Goal: Information Seeking & Learning: Learn about a topic

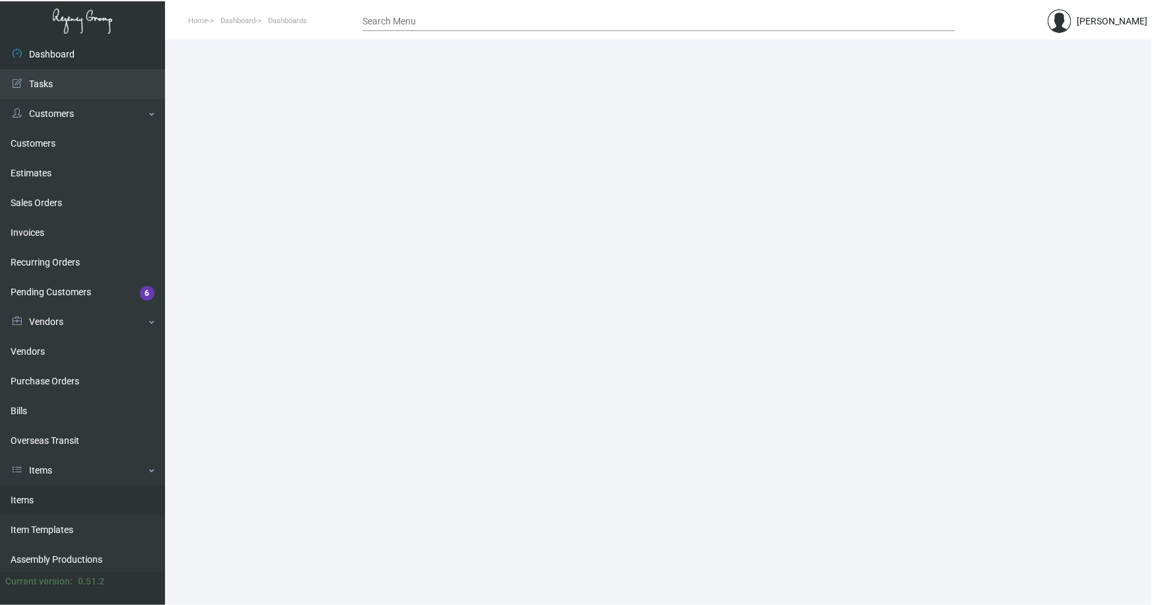
click at [25, 498] on link "Items" at bounding box center [82, 500] width 165 height 30
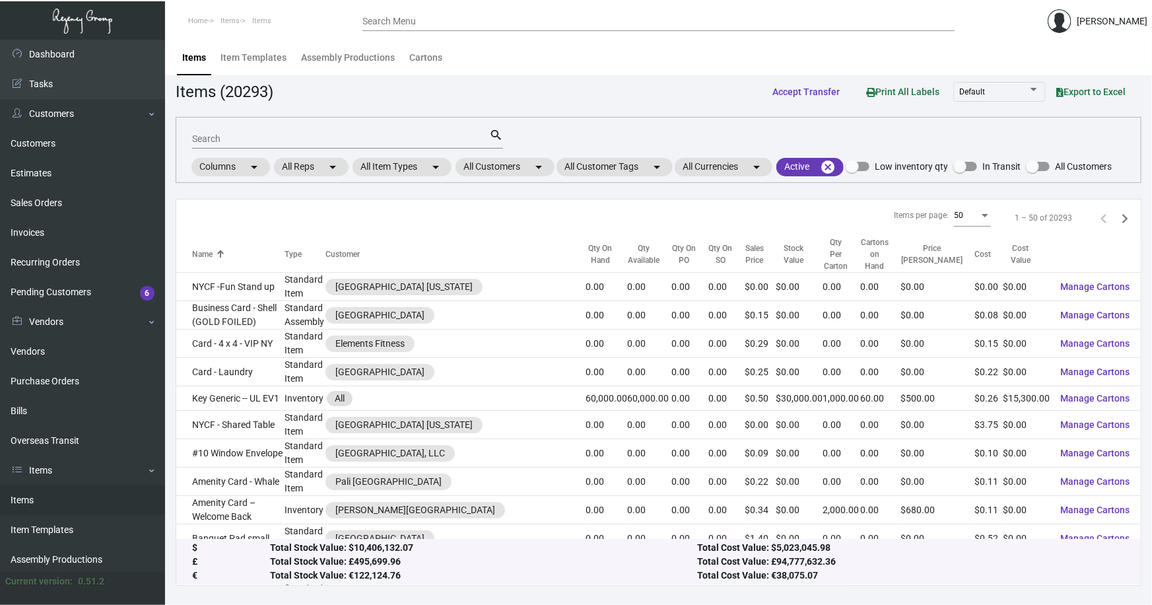
click at [323, 140] on input "Search" at bounding box center [340, 139] width 297 height 11
type input "common"
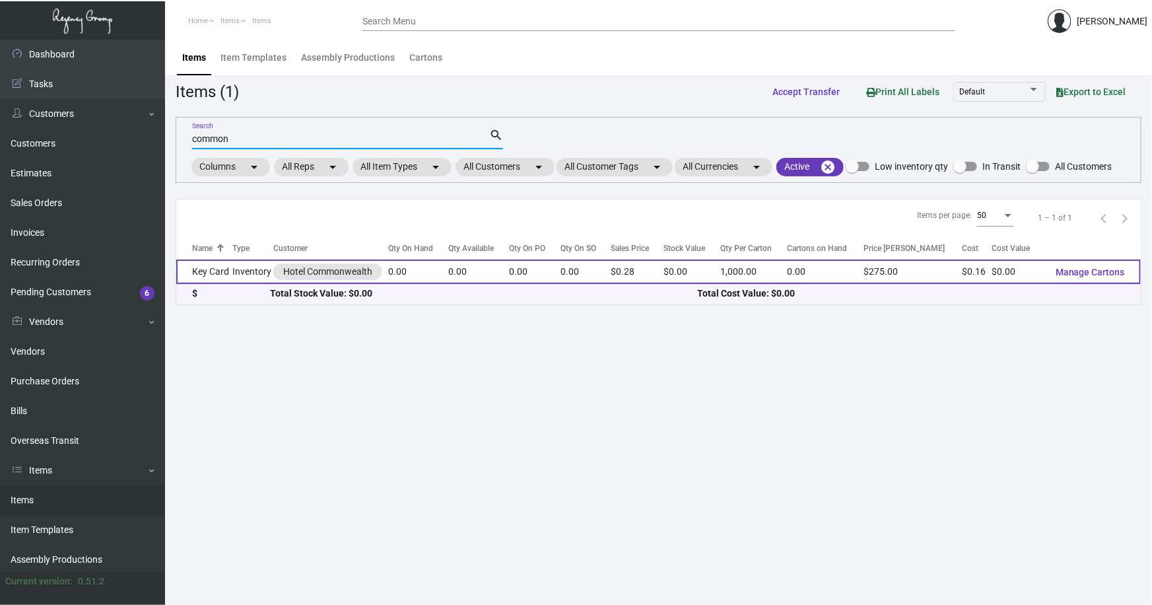
click at [234, 273] on td "Inventory" at bounding box center [252, 272] width 41 height 24
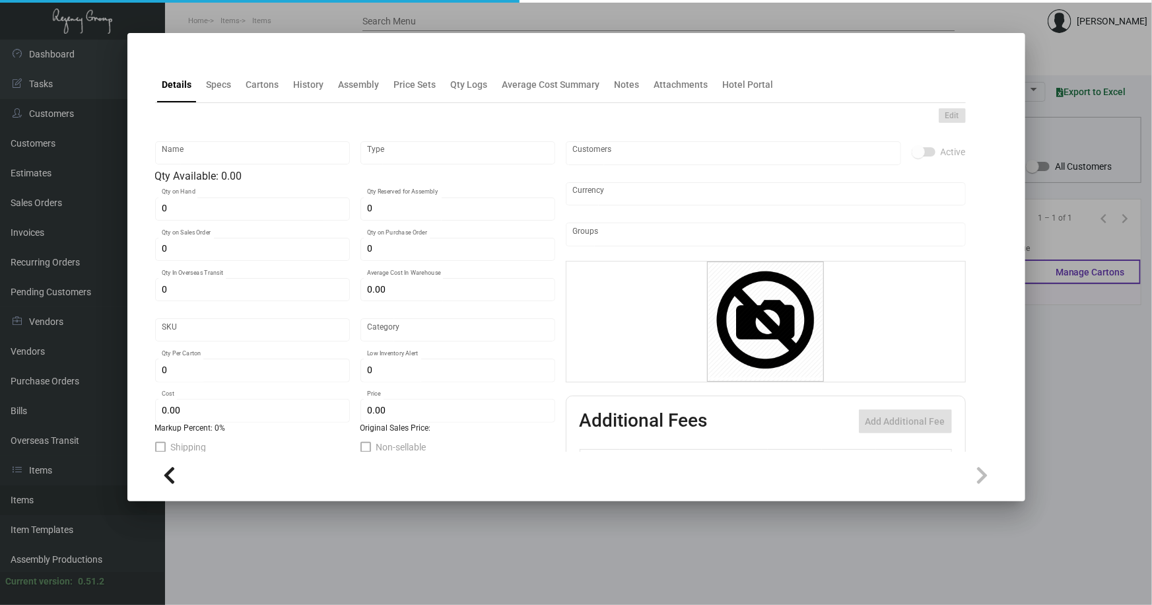
type input "Key Card"
type input "Inventory"
type input "$ 0.173"
type input "Standard"
type input "1,000"
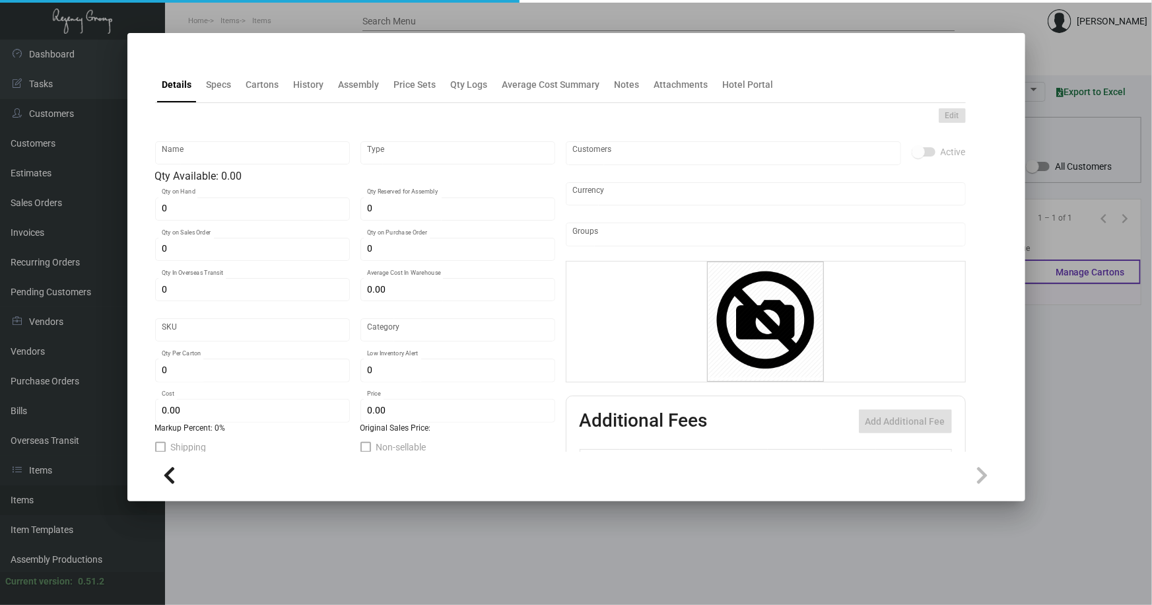
type input "$ 0.157"
type input "$ 0.275"
checkbox input "true"
type input "United States Dollar $"
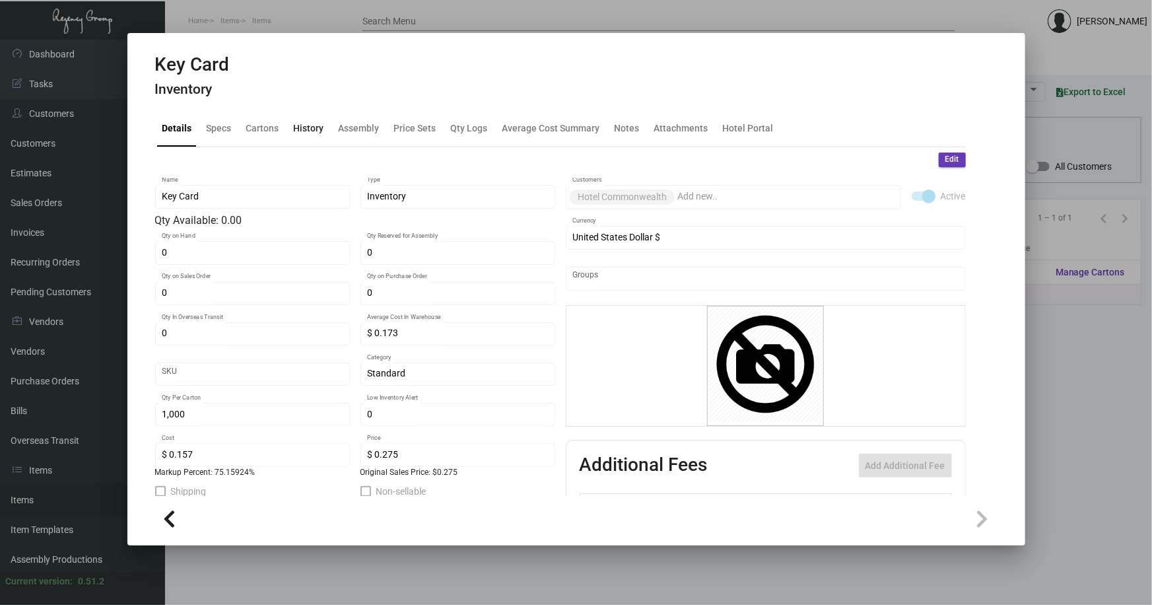
click at [316, 128] on div "History" at bounding box center [309, 129] width 30 height 14
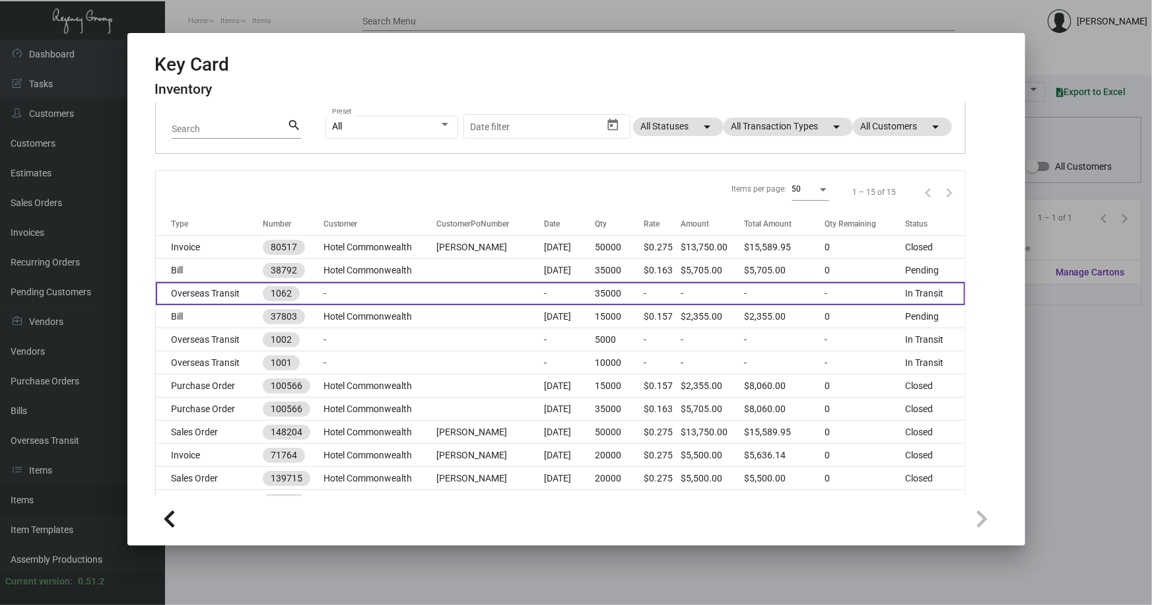
scroll to position [120, 0]
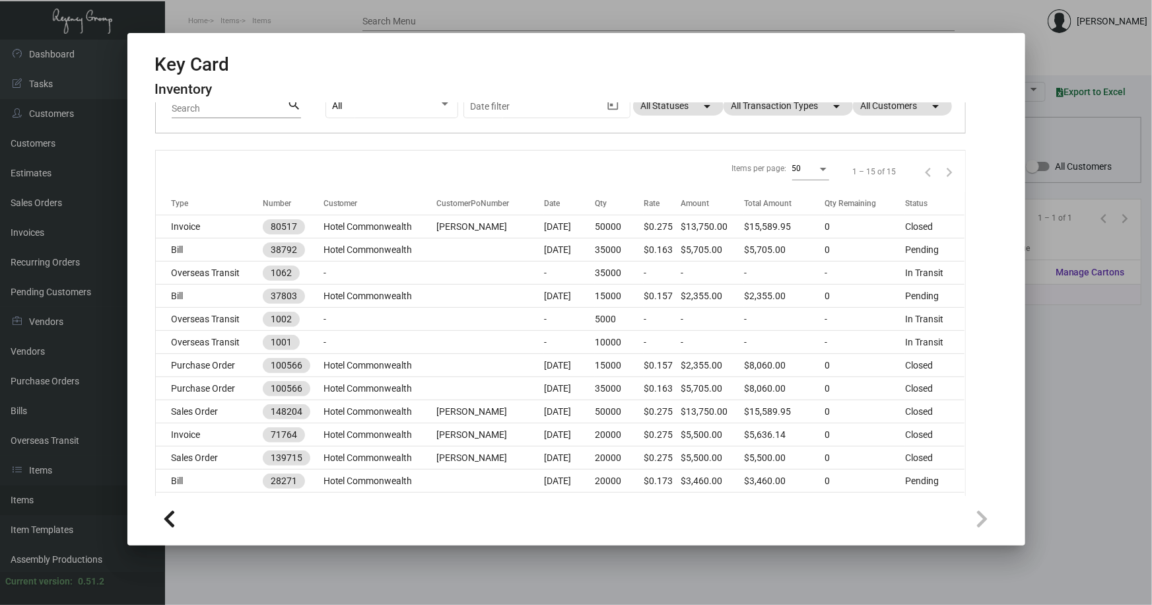
click at [438, 548] on div at bounding box center [576, 302] width 1152 height 605
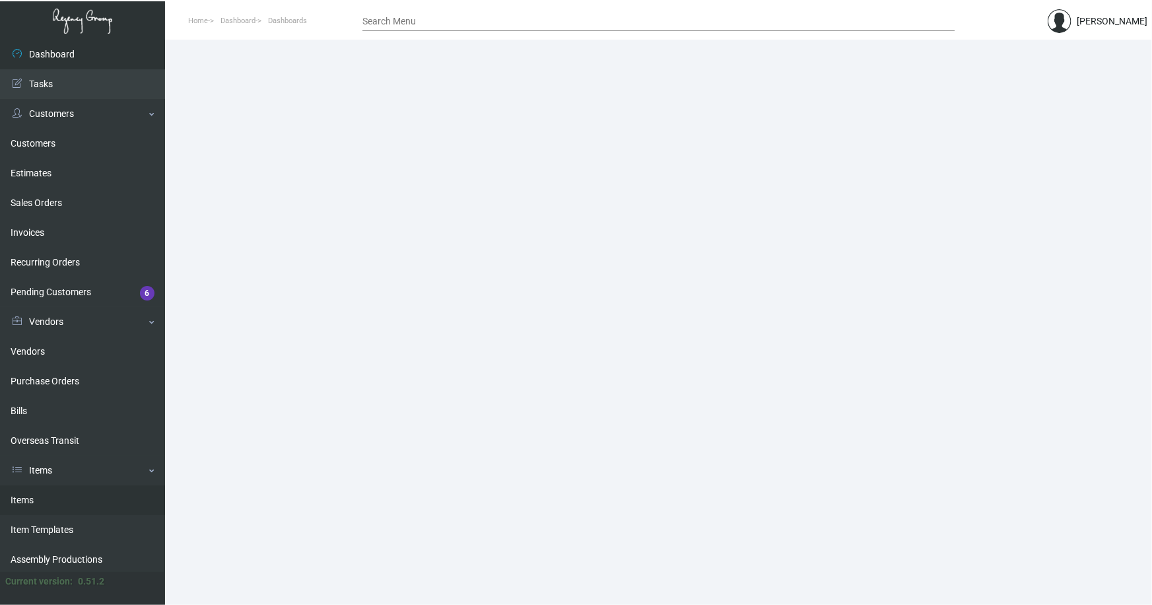
click at [24, 499] on link "Items" at bounding box center [82, 500] width 165 height 30
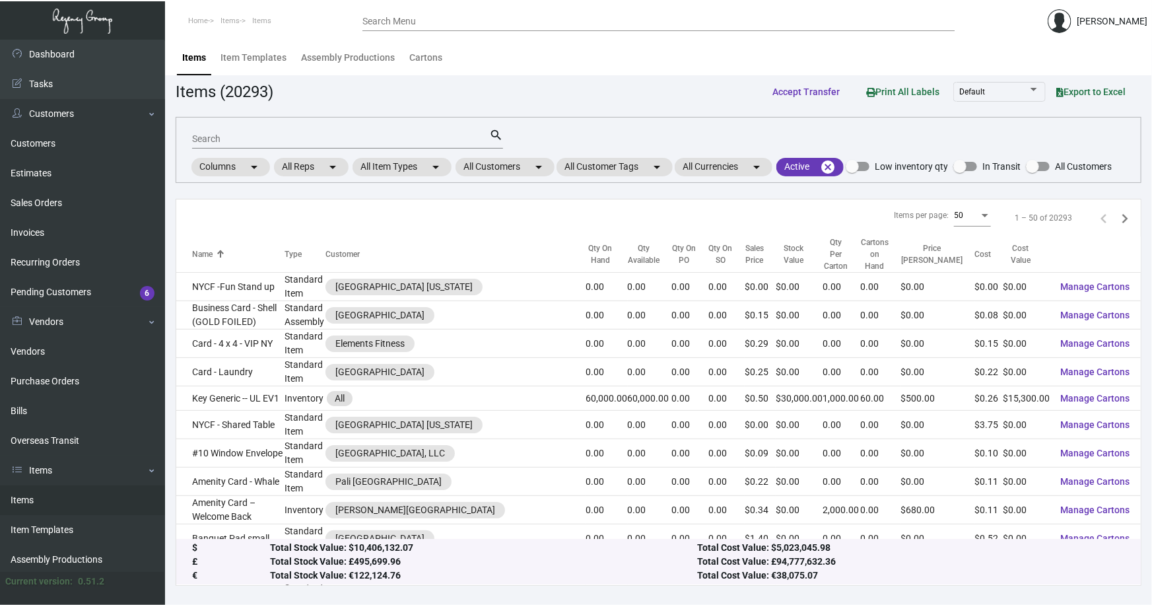
click at [295, 132] on div "Search" at bounding box center [340, 138] width 297 height 20
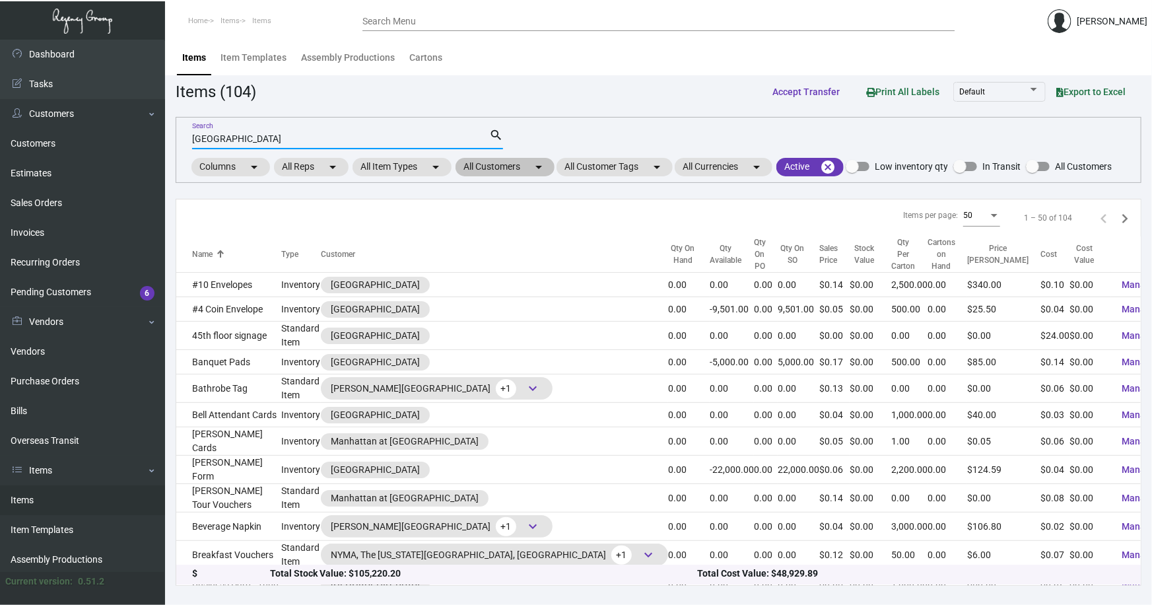
type input "[GEOGRAPHIC_DATA]"
click at [520, 168] on mat-chip "All Customers arrow_drop_down" at bounding box center [505, 167] width 99 height 18
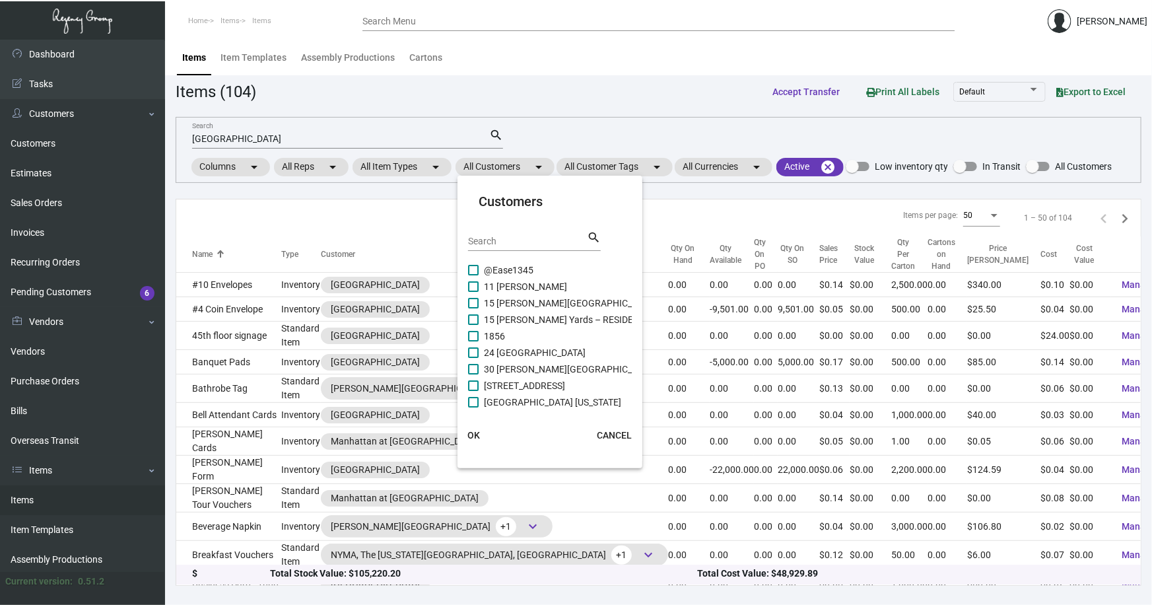
click at [518, 240] on input "Search" at bounding box center [527, 241] width 119 height 11
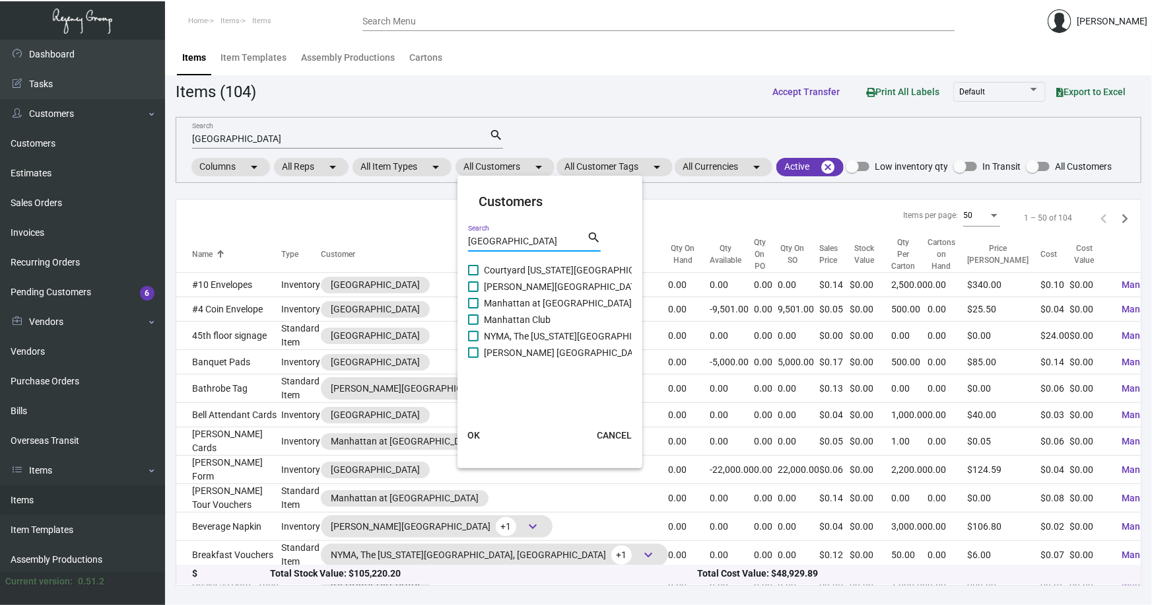
type input "[GEOGRAPHIC_DATA]"
click at [567, 302] on span "Manhattan at [GEOGRAPHIC_DATA]" at bounding box center [558, 303] width 148 height 16
click at [473, 308] on input "Manhattan at [GEOGRAPHIC_DATA]" at bounding box center [473, 308] width 1 height 1
checkbox input "true"
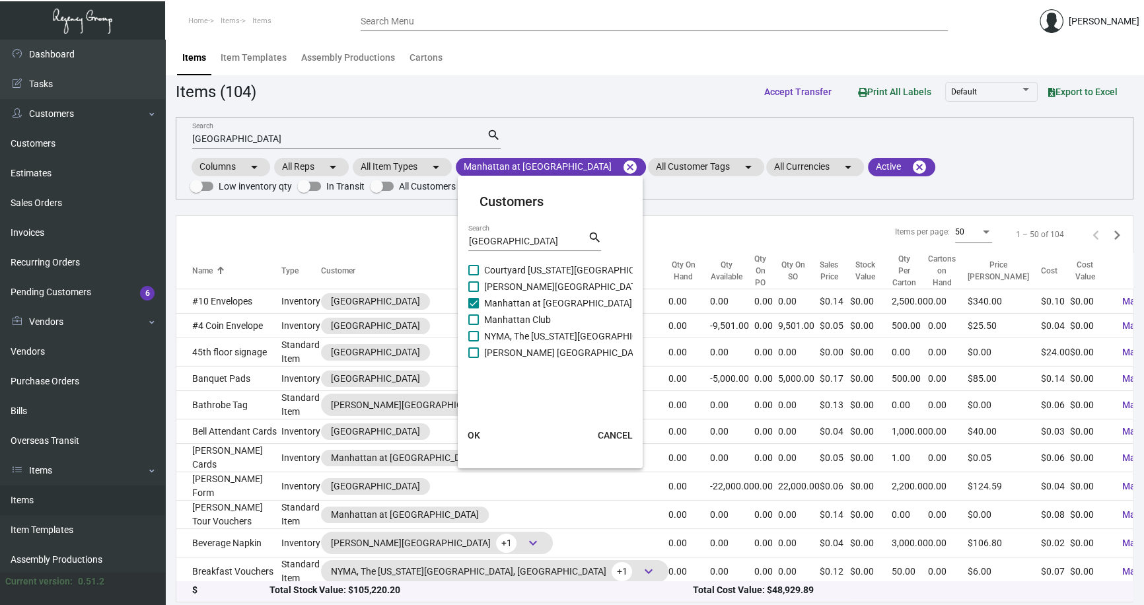
click at [278, 132] on div at bounding box center [572, 302] width 1144 height 605
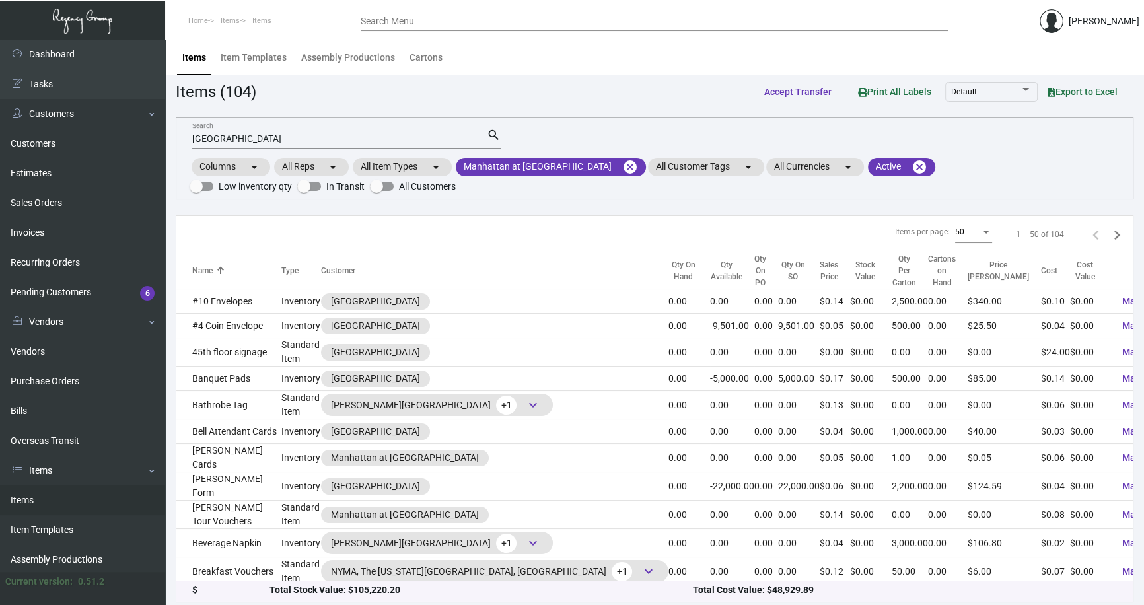
click at [278, 132] on div "manhattan Search" at bounding box center [339, 138] width 295 height 20
drag, startPoint x: 260, startPoint y: 133, endPoint x: 131, endPoint y: 137, distance: 128.8
click at [132, 137] on div "Dashboard Dashboard Tasks Customers Customers Estimates Sales Orders Invoices R…" at bounding box center [572, 324] width 1144 height 569
type input "pen"
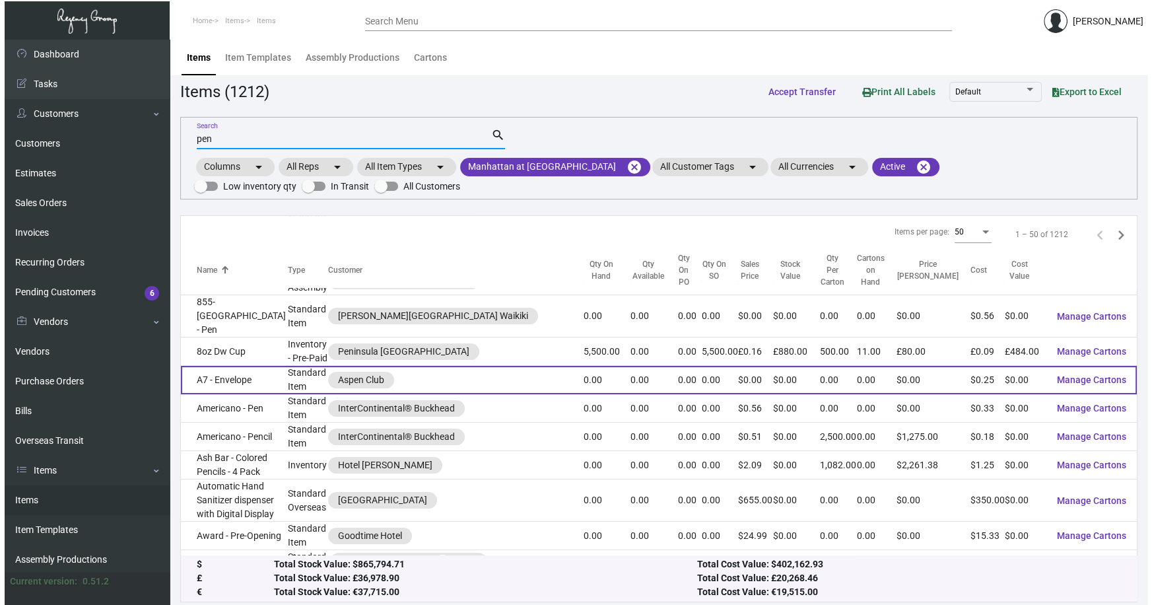
scroll to position [360, 0]
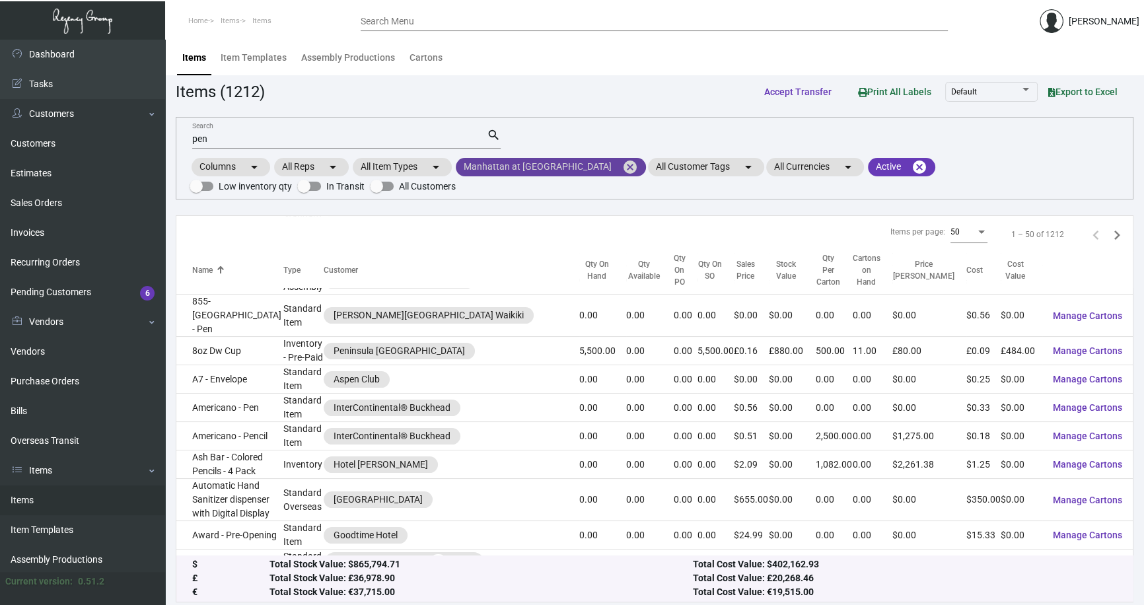
click at [622, 164] on mat-icon "cancel" at bounding box center [630, 167] width 16 height 16
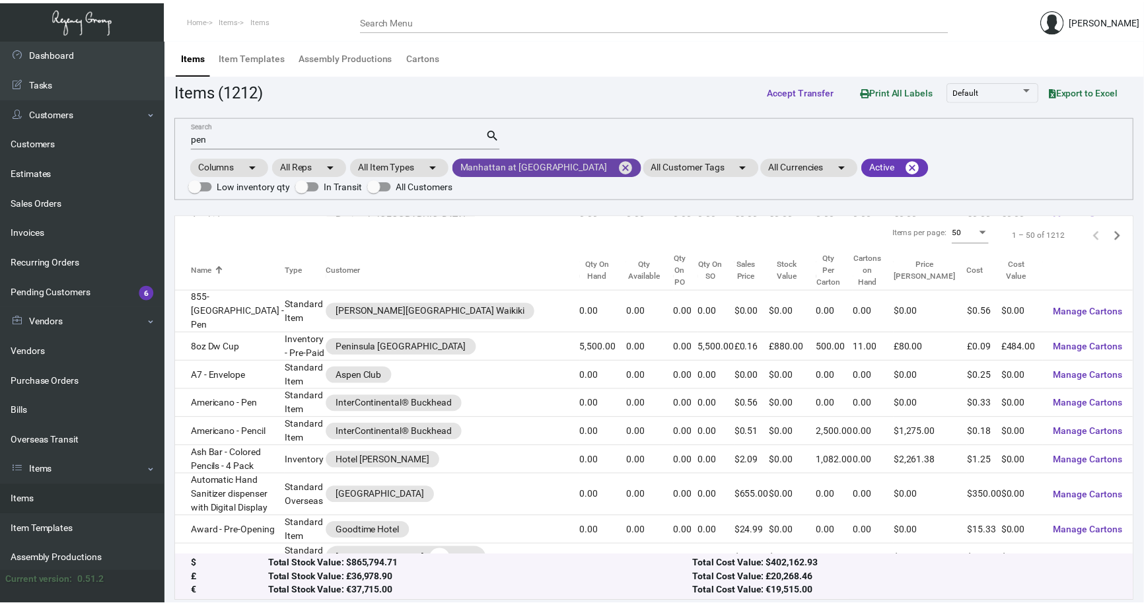
scroll to position [356, 0]
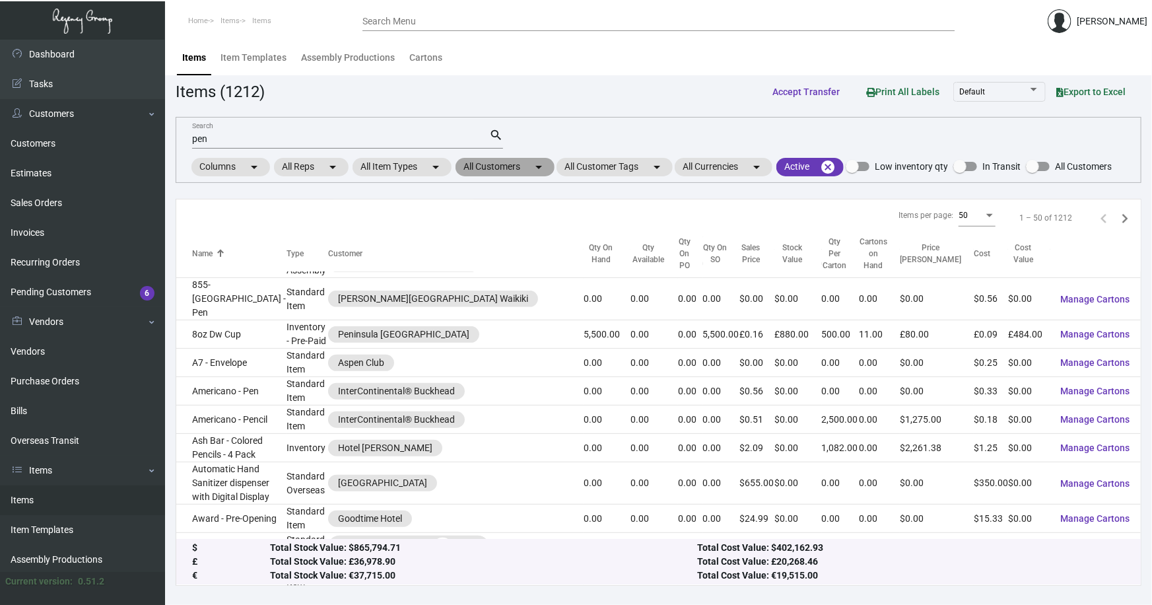
click at [492, 166] on mat-chip "All Customers arrow_drop_down" at bounding box center [505, 167] width 99 height 18
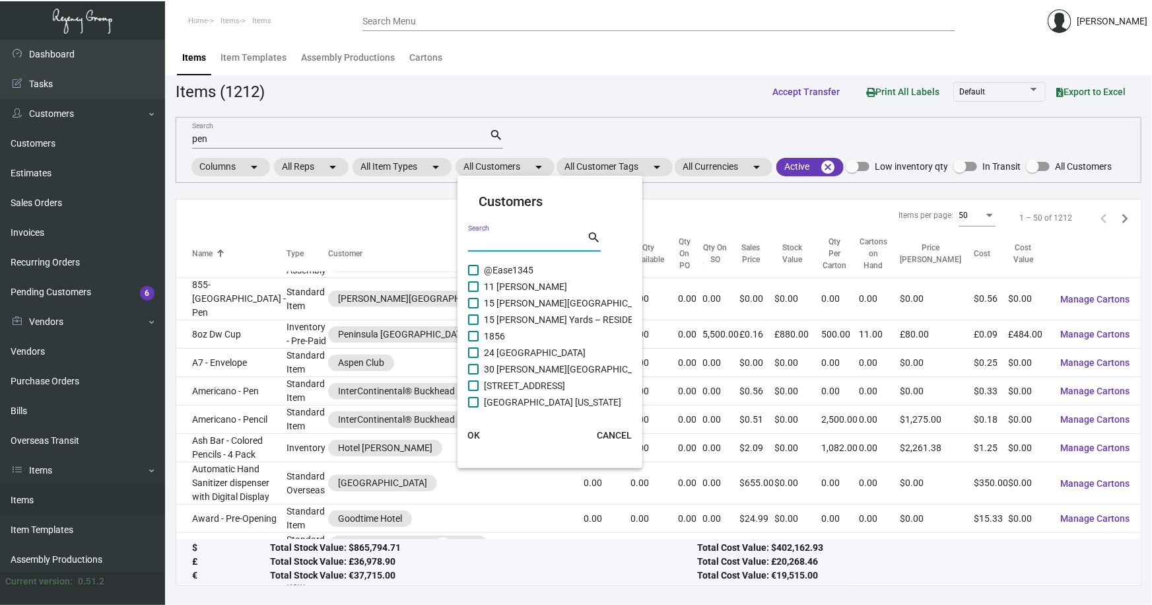
click at [489, 242] on input "Search" at bounding box center [527, 241] width 119 height 11
type input "[GEOGRAPHIC_DATA]"
click at [573, 330] on span "Manhattan at [GEOGRAPHIC_DATA]" at bounding box center [558, 336] width 148 height 16
click at [473, 341] on input "Manhattan at [GEOGRAPHIC_DATA]" at bounding box center [473, 341] width 1 height 1
checkbox input "true"
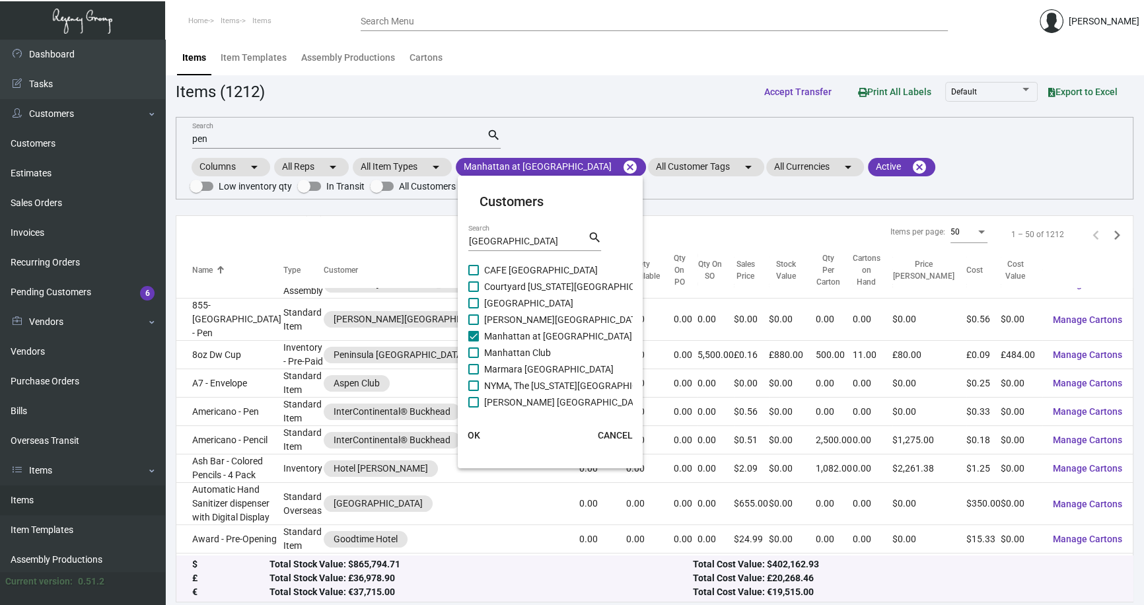
click at [609, 98] on div at bounding box center [572, 302] width 1144 height 605
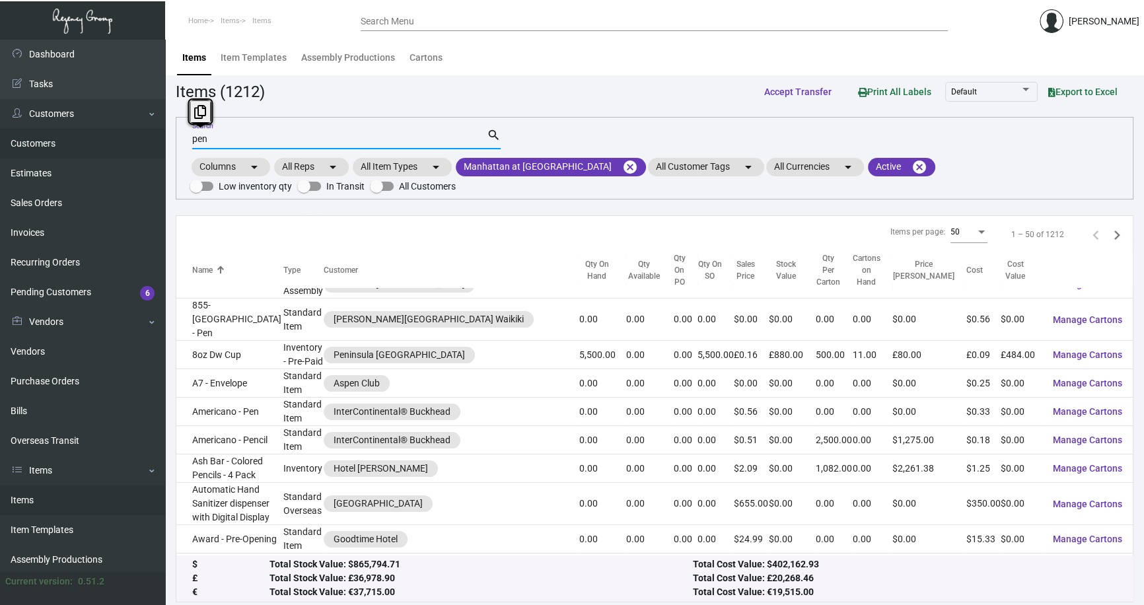
drag, startPoint x: 206, startPoint y: 139, endPoint x: 125, endPoint y: 139, distance: 81.2
click at [125, 139] on div "Dashboard Dashboard Tasks Customers Customers Estimates Sales Orders Invoices R…" at bounding box center [572, 324] width 1144 height 569
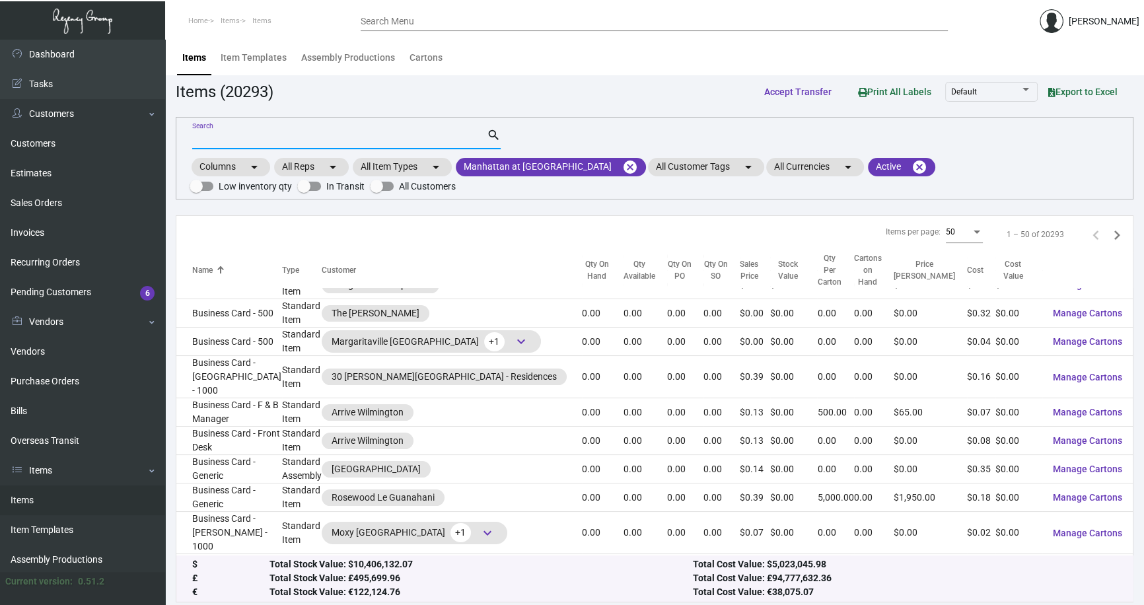
scroll to position [764, 0]
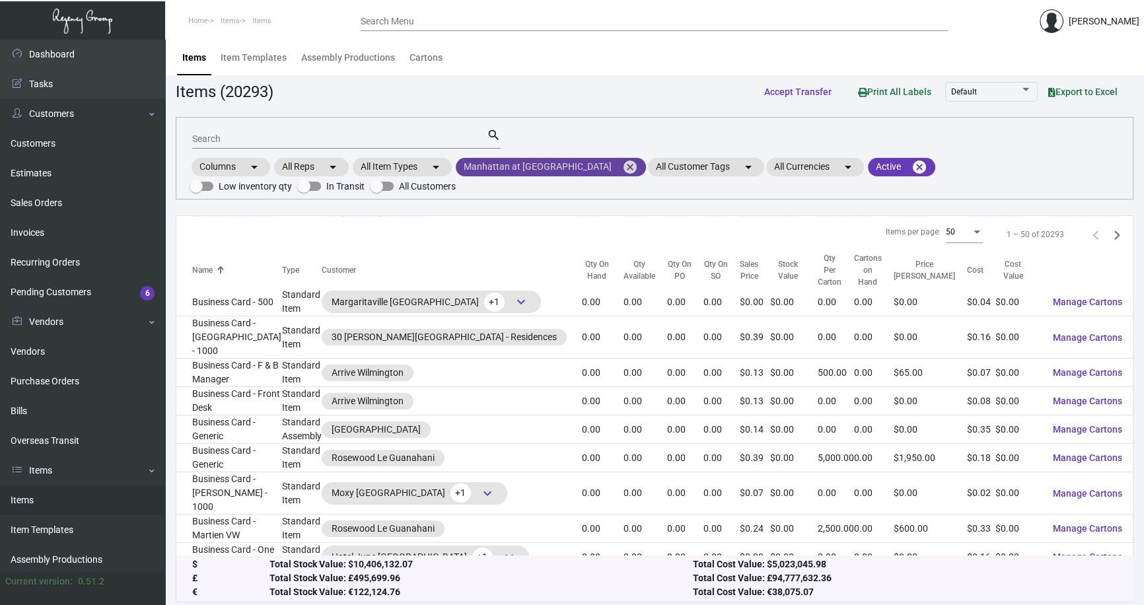
click at [622, 163] on mat-icon "cancel" at bounding box center [630, 167] width 16 height 16
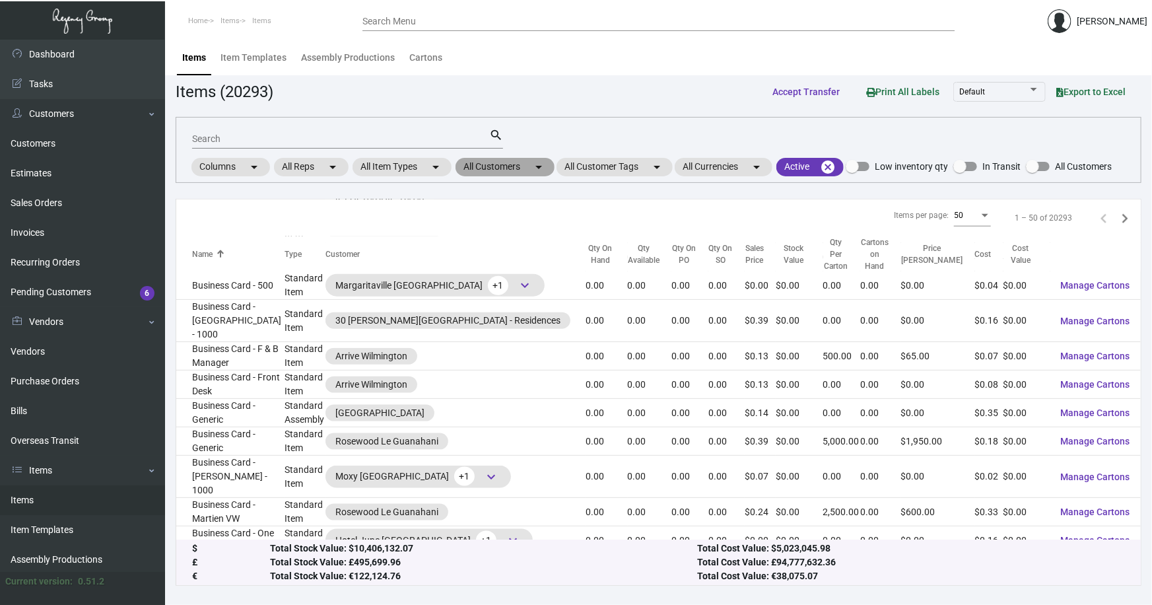
click at [515, 169] on mat-chip "All Customers arrow_drop_down" at bounding box center [505, 167] width 99 height 18
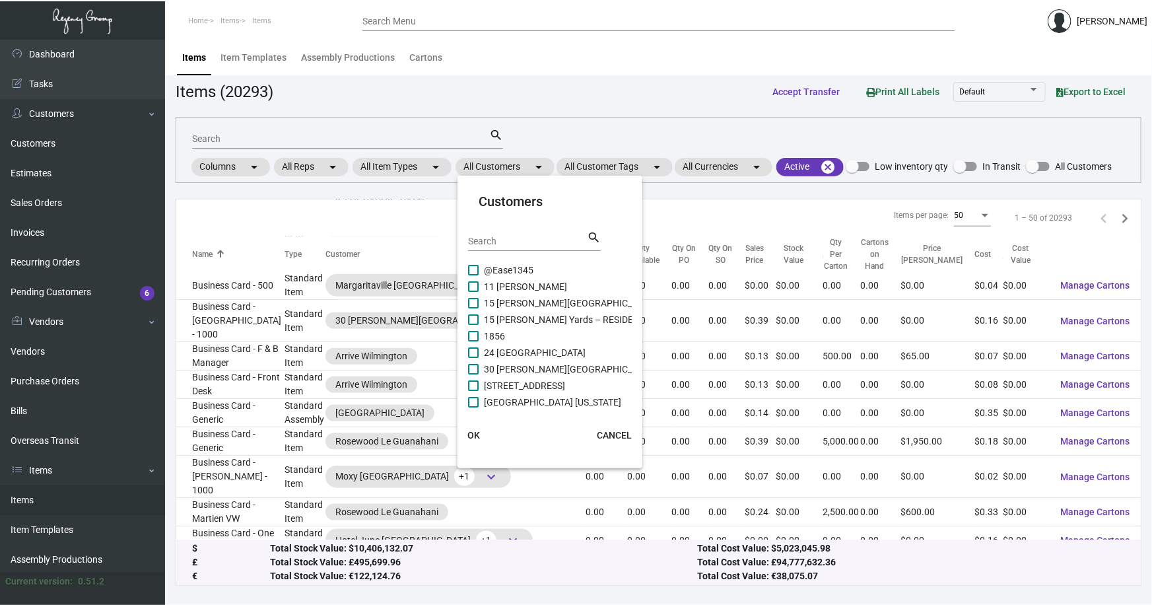
click at [499, 242] on input "Search" at bounding box center [527, 241] width 119 height 11
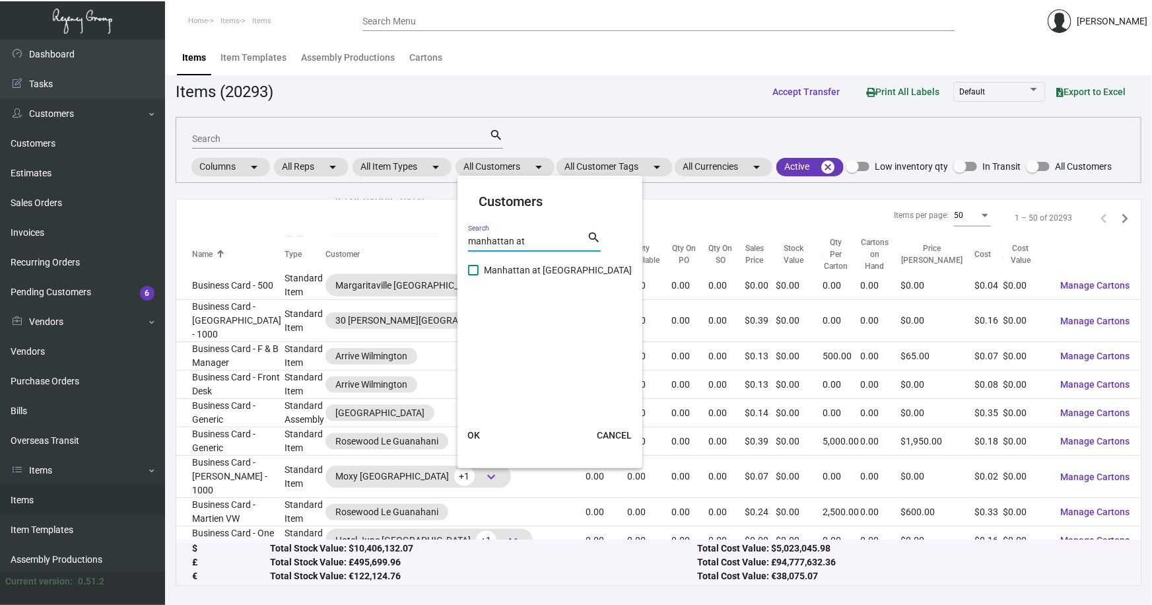
type input "manhattan at"
click at [561, 270] on span "Manhattan at [GEOGRAPHIC_DATA]" at bounding box center [558, 270] width 148 height 16
click at [473, 275] on input "Manhattan at [GEOGRAPHIC_DATA]" at bounding box center [473, 275] width 1 height 1
checkbox input "true"
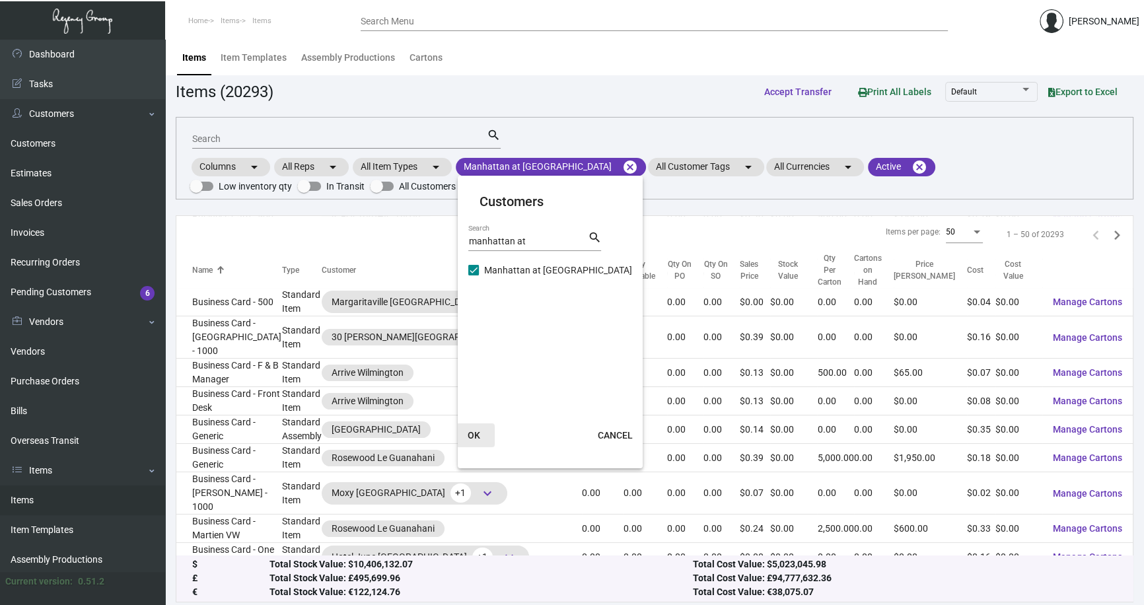
click at [476, 430] on span "OK" at bounding box center [474, 435] width 13 height 11
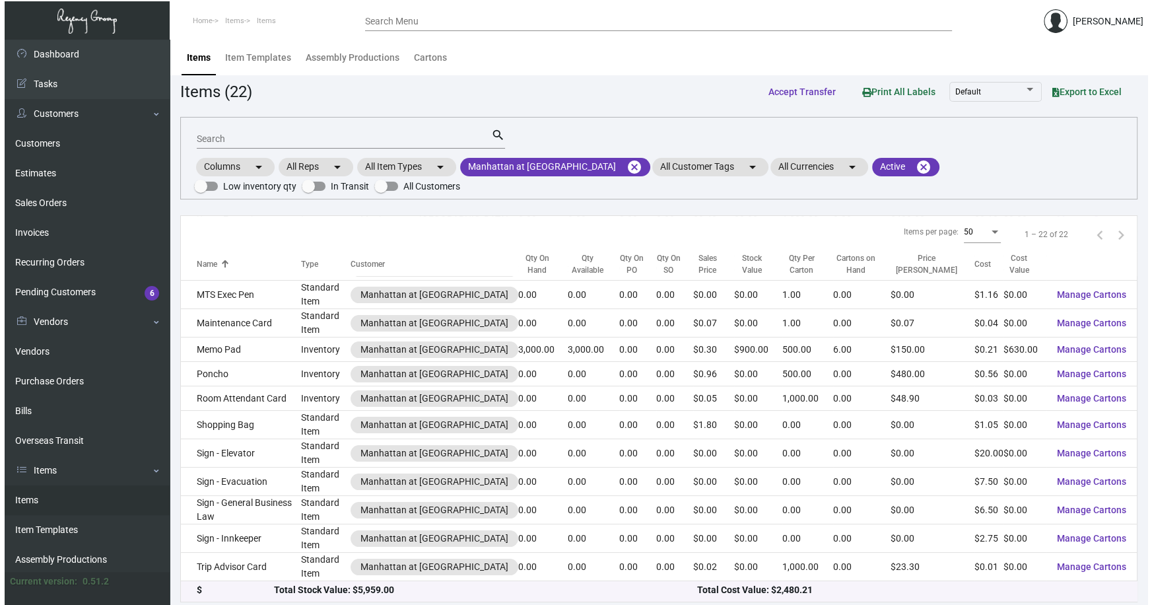
scroll to position [284, 0]
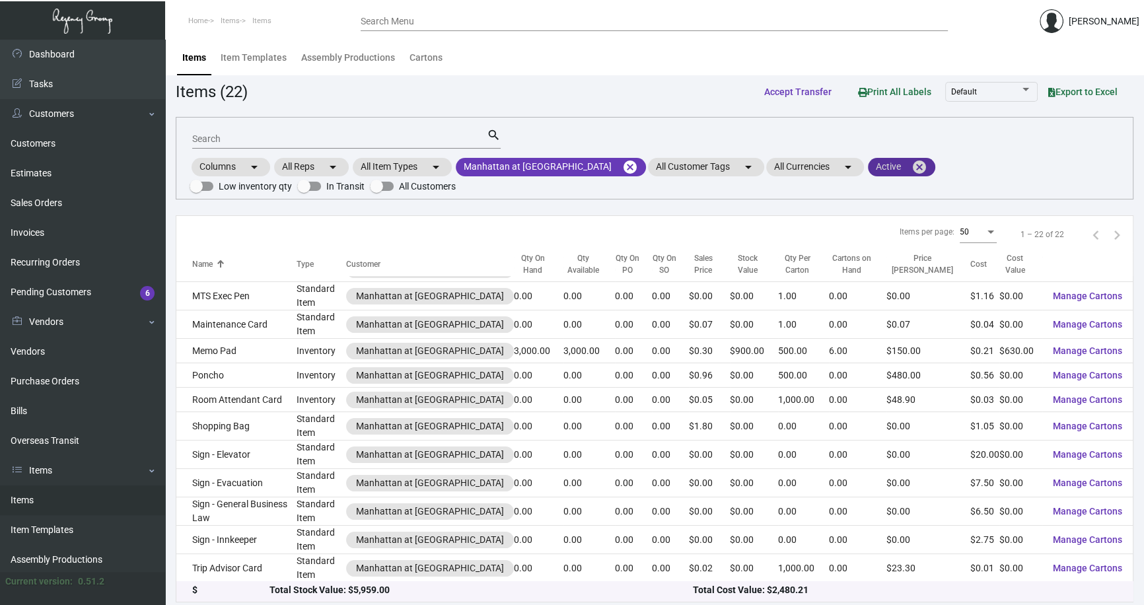
click at [915, 166] on mat-icon "cancel" at bounding box center [919, 167] width 16 height 16
click at [261, 137] on input "Search" at bounding box center [339, 139] width 295 height 11
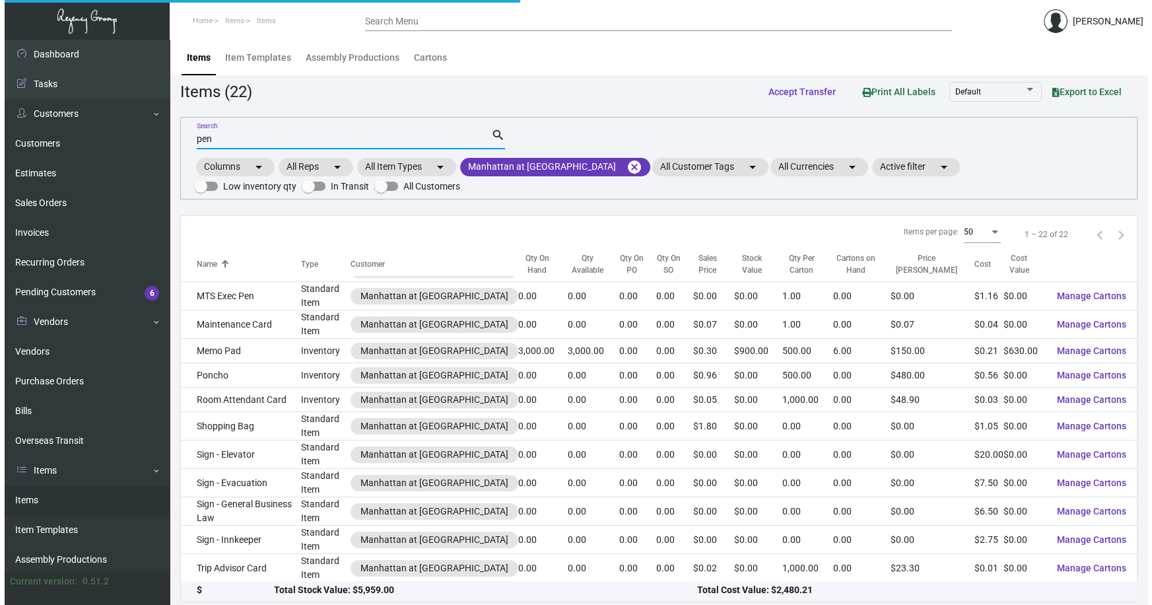
scroll to position [0, 0]
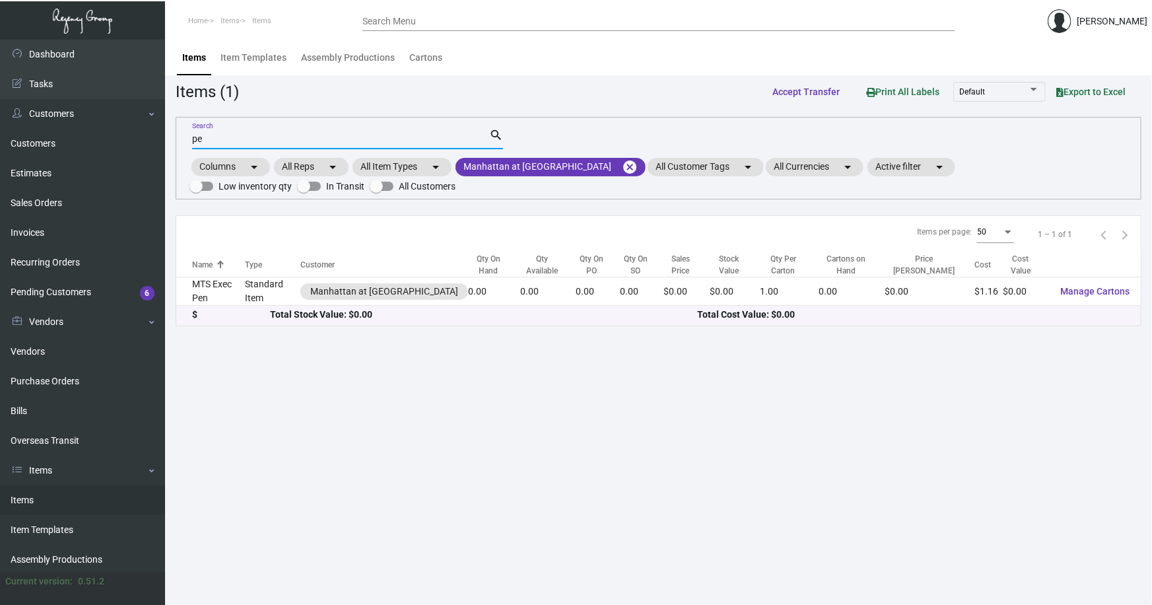
type input "p"
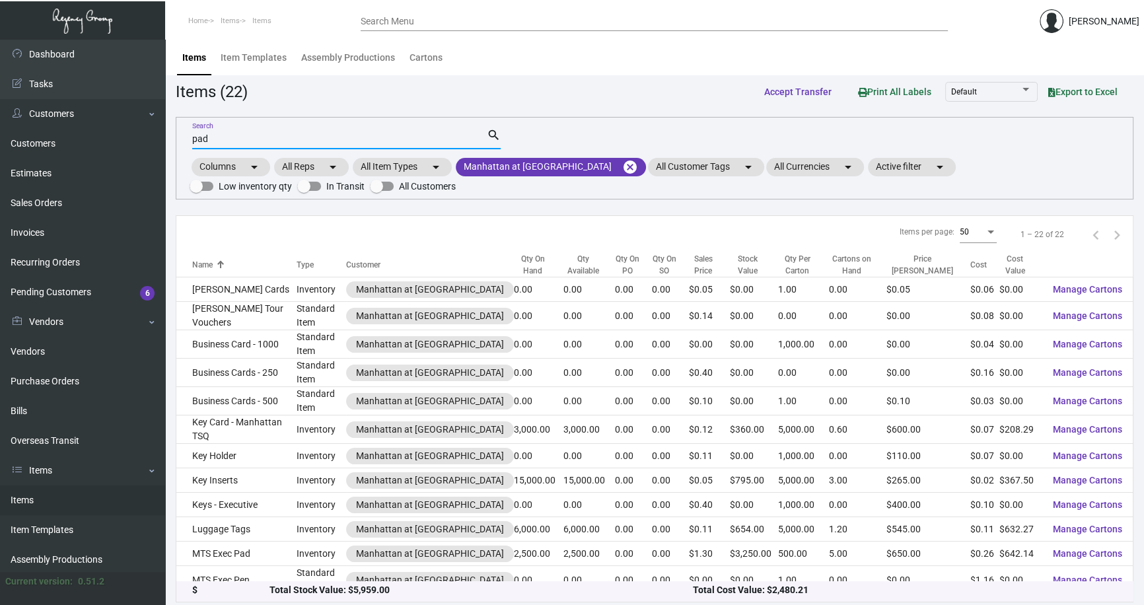
type input "pad"
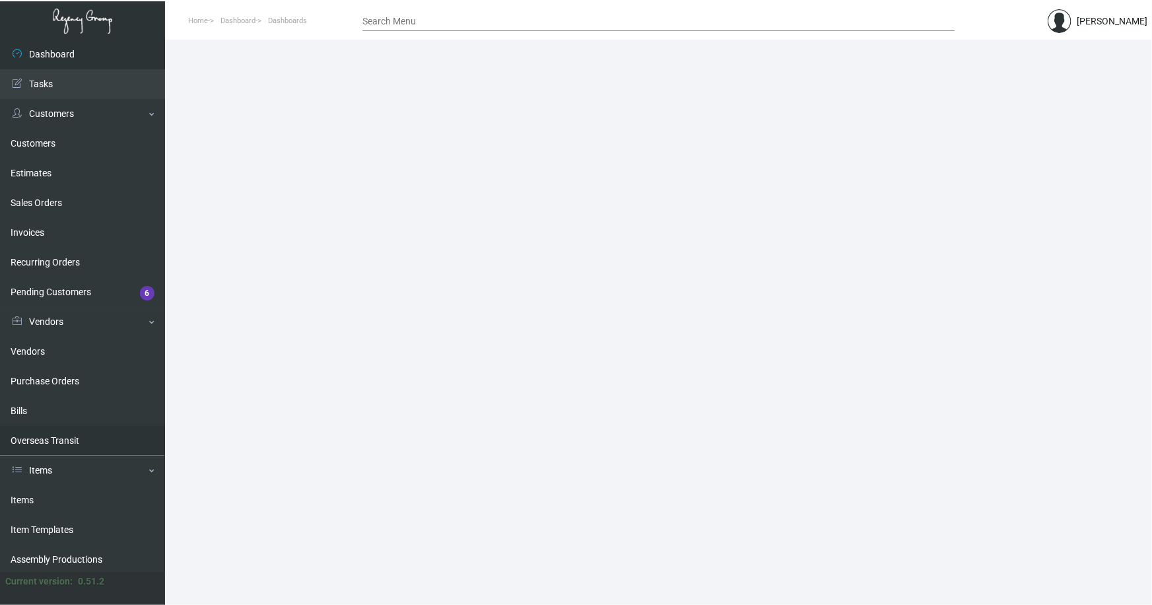
drag, startPoint x: 24, startPoint y: 497, endPoint x: 81, endPoint y: 431, distance: 87.1
click at [22, 495] on link "Items" at bounding box center [82, 500] width 165 height 30
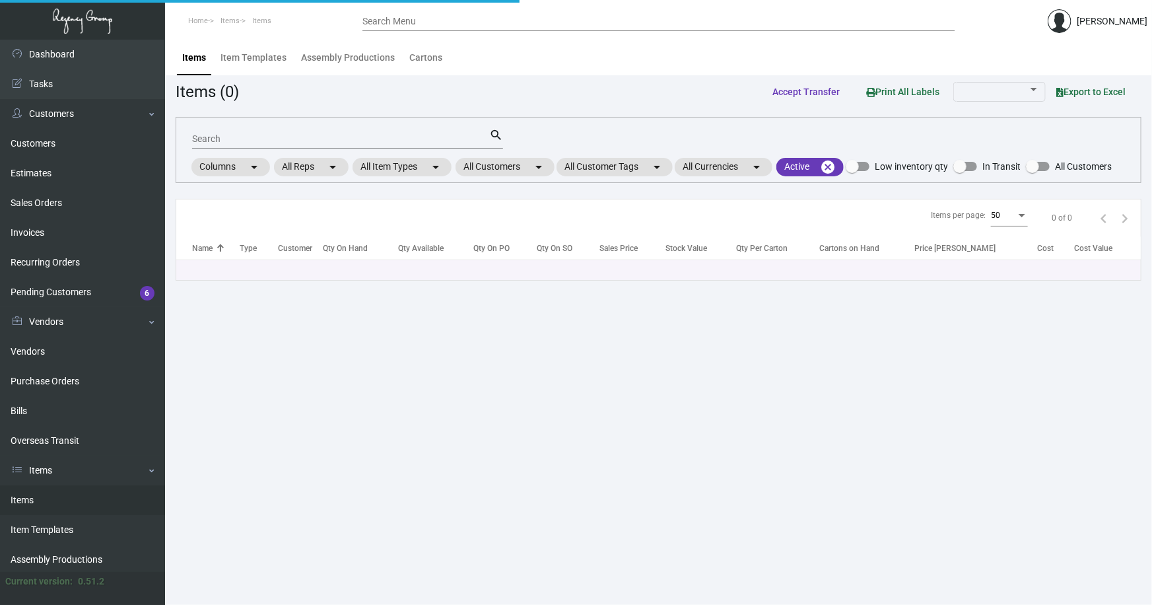
click at [333, 139] on input "Search" at bounding box center [340, 139] width 297 height 11
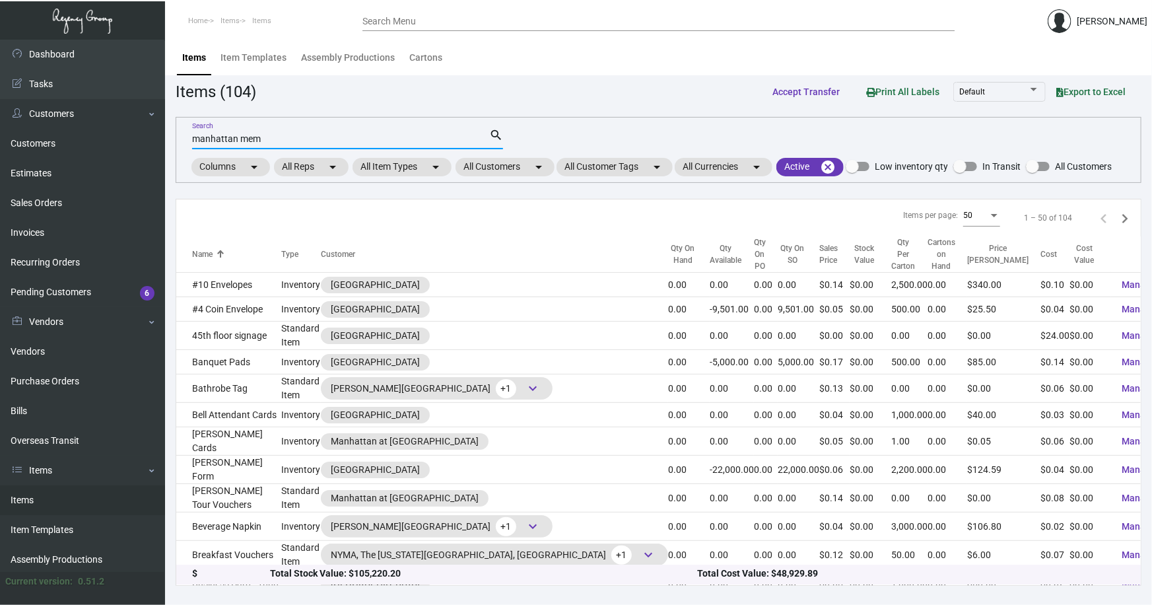
type input "manhattan mem"
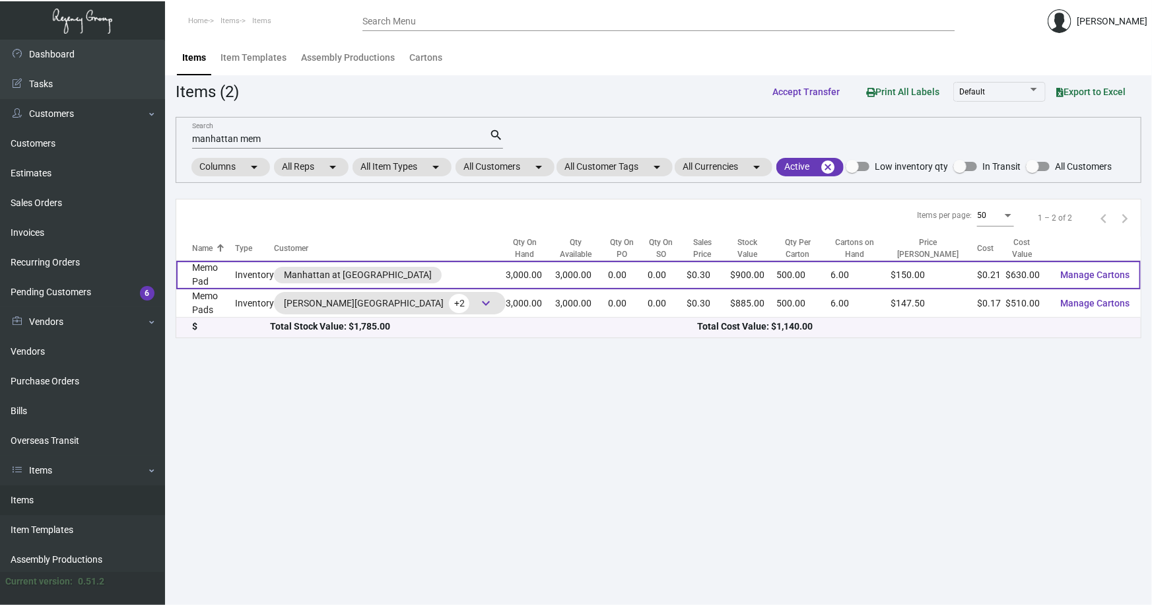
click at [244, 273] on td "Inventory" at bounding box center [254, 275] width 39 height 28
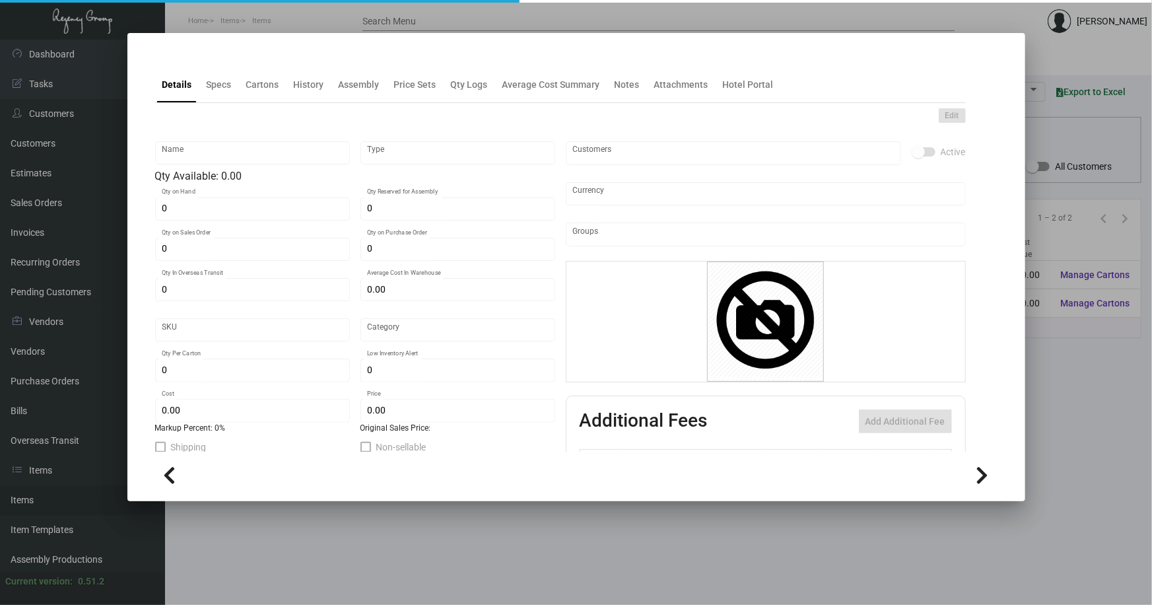
type input "Memo Pad"
type input "Inventory"
type input "3,000"
type input "$ 0.21"
type input "1987"
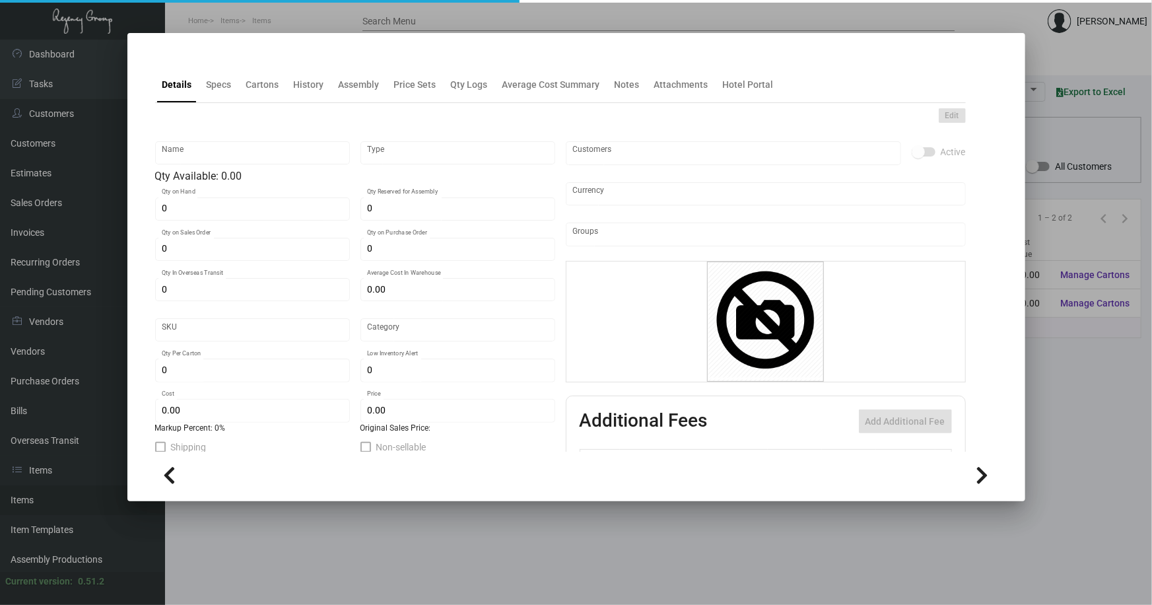
type input "Inventory"
type input "500"
type input "$ 0.21"
type input "$ 0.30"
type textarea "Memo pad in-room: Size 4x6, grey stock, printing 1 color watermark and logo. 10…"
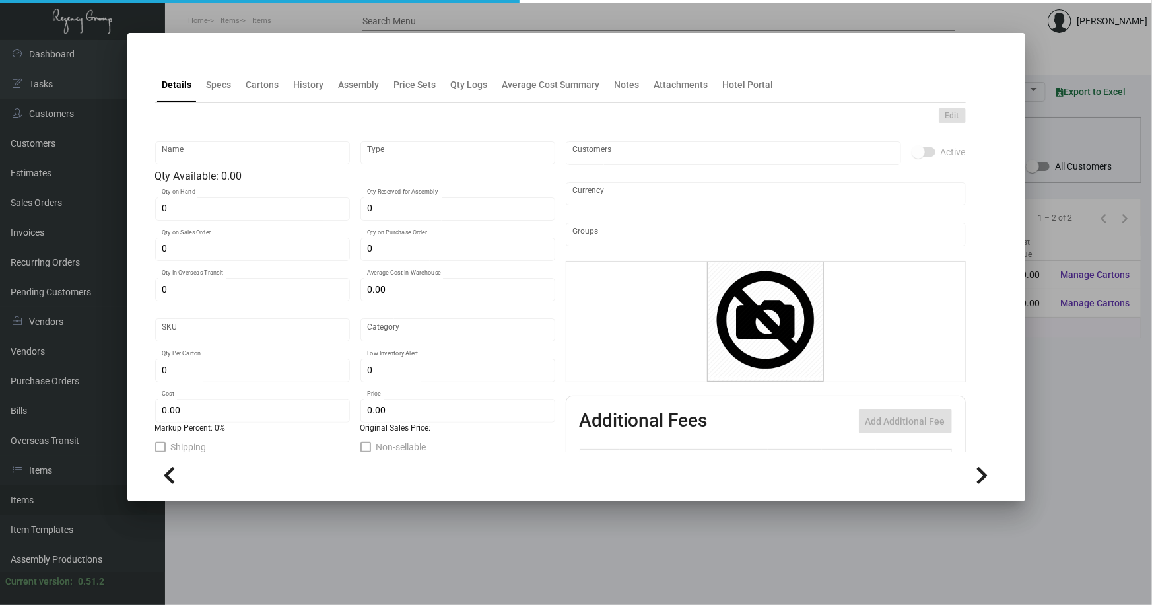
type textarea "Memo pad in-room: Size 4x6, grey stock, printing 1 color watermark and logo. 10…"
checkbox input "true"
type input "United States Dollar $"
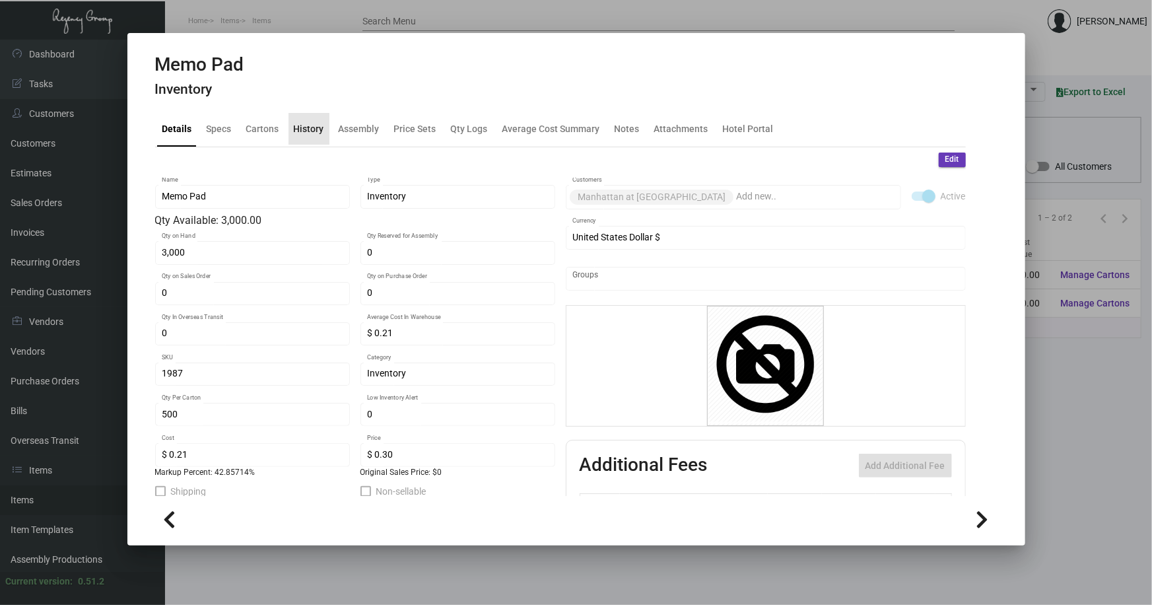
click at [309, 125] on div "History" at bounding box center [309, 129] width 30 height 14
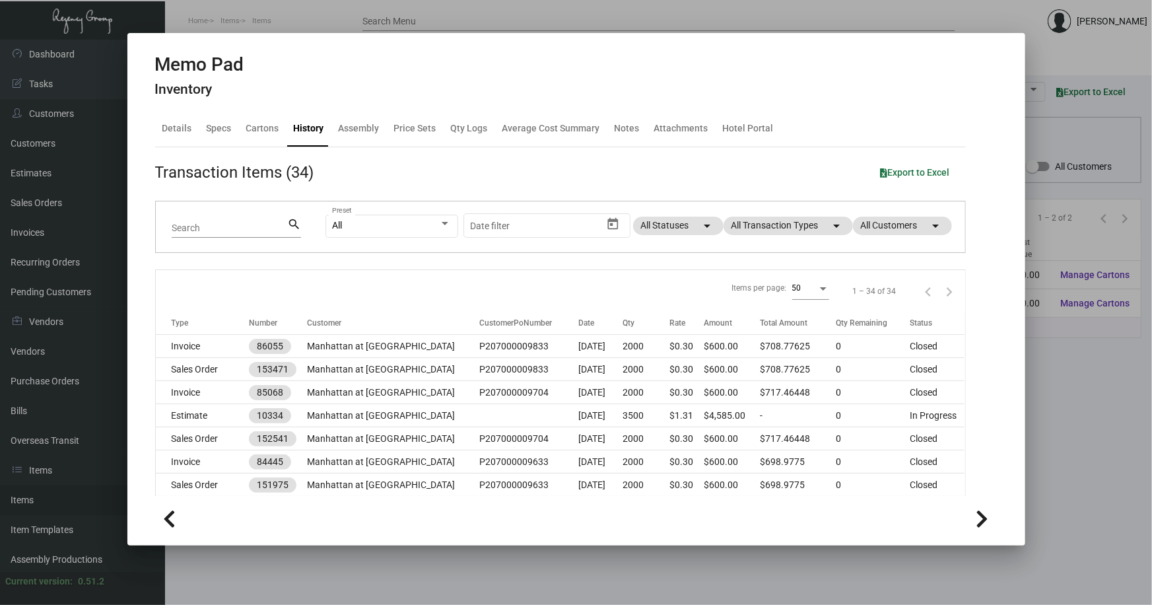
drag, startPoint x: 1049, startPoint y: 355, endPoint x: 1050, endPoint y: 317, distance: 37.7
click at [1049, 355] on div at bounding box center [576, 302] width 1152 height 605
